Goal: Submit feedback/report problem: Submit feedback/report problem

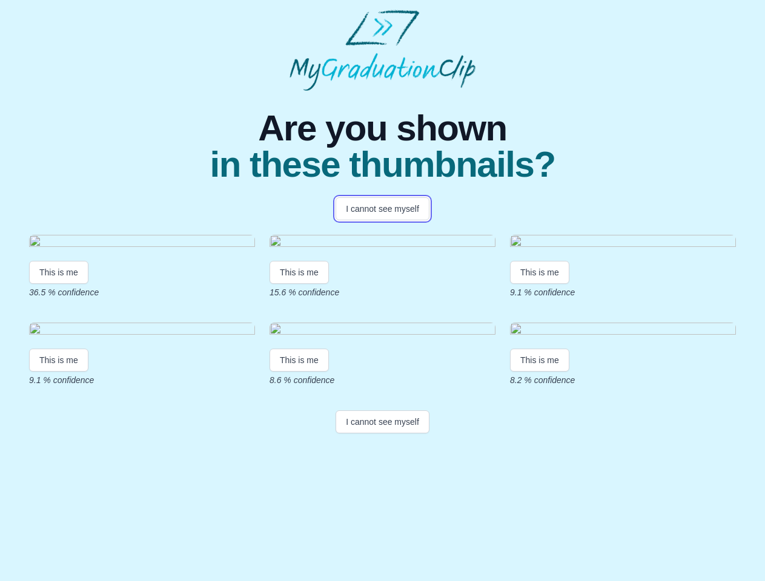
click at [382, 209] on button "I cannot see myself" at bounding box center [382, 208] width 94 height 23
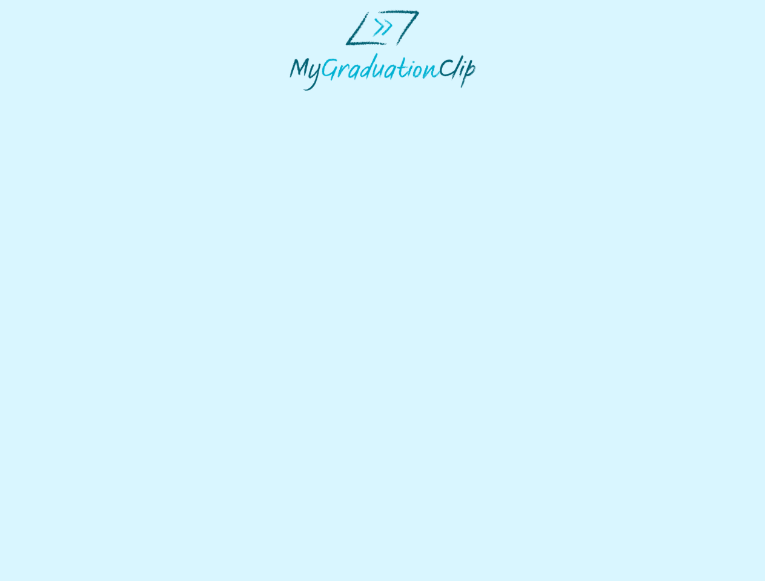
click at [59, 101] on html at bounding box center [382, 50] width 765 height 101
click at [301, 101] on html at bounding box center [382, 50] width 765 height 101
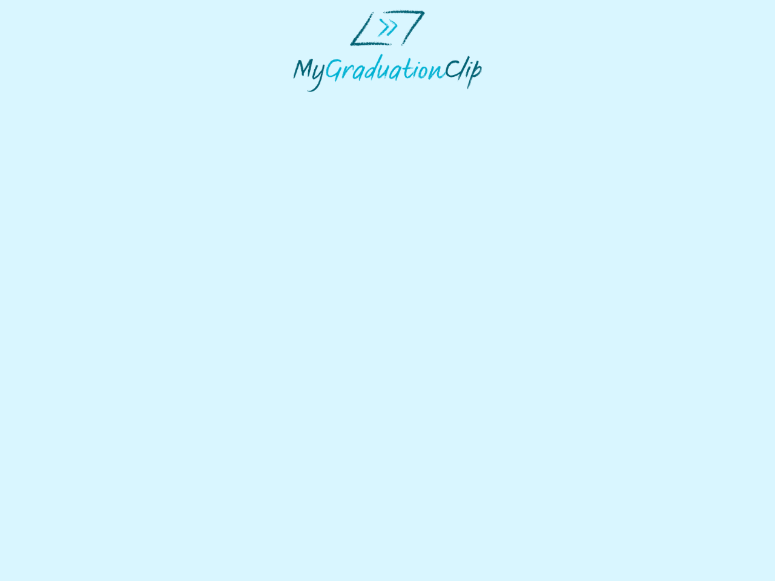
click at [543, 102] on html at bounding box center [387, 51] width 775 height 102
click at [59, 102] on html at bounding box center [387, 51] width 775 height 102
click at [301, 102] on html at bounding box center [387, 51] width 775 height 102
click at [543, 102] on html at bounding box center [387, 51] width 775 height 102
